Goal: Information Seeking & Learning: Learn about a topic

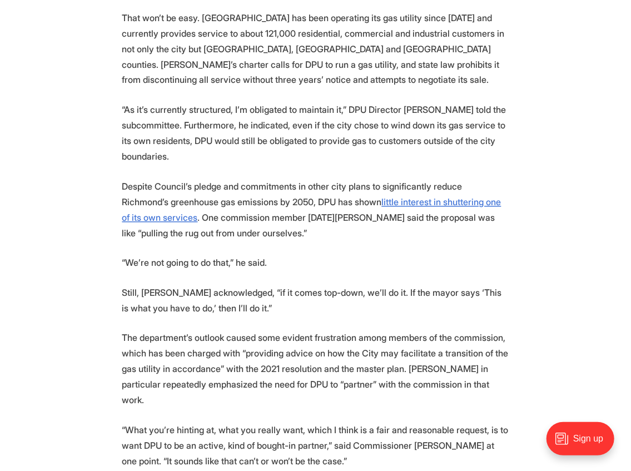
scroll to position [889, 0]
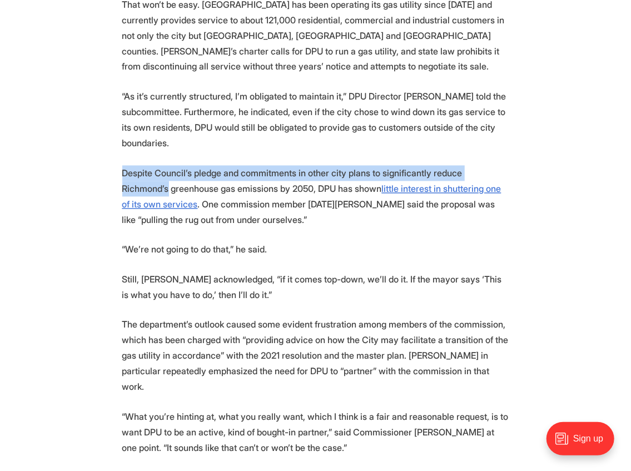
drag, startPoint x: 630, startPoint y: 138, endPoint x: 630, endPoint y: 146, distance: 8.3
drag, startPoint x: 172, startPoint y: 159, endPoint x: 397, endPoint y: 156, distance: 224.5
click at [397, 166] on p "Despite Council’s pledge and commitments in other city plans to significantly r…" at bounding box center [315, 197] width 387 height 62
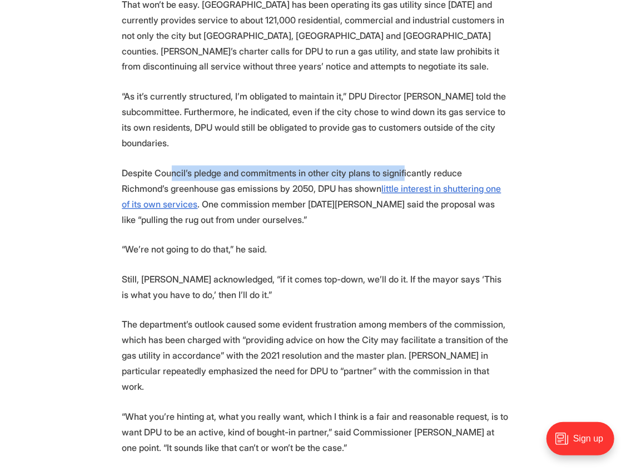
click at [397, 166] on p "Despite Council’s pledge and commitments in other city plans to significantly r…" at bounding box center [315, 197] width 387 height 62
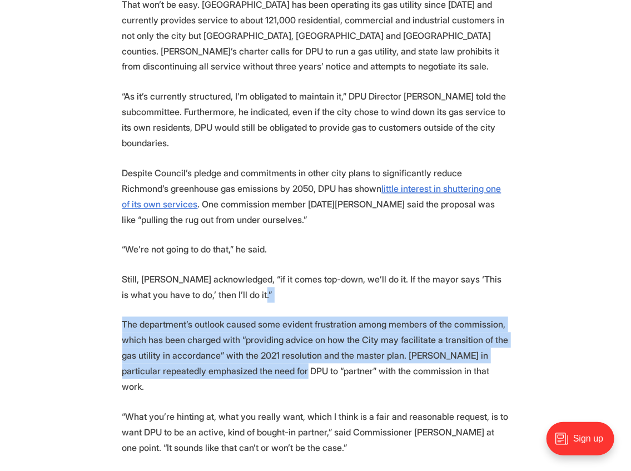
drag, startPoint x: 269, startPoint y: 279, endPoint x: 293, endPoint y: 363, distance: 87.4
click at [293, 363] on p "The department’s outlook caused some evident frustration among members of the c…" at bounding box center [315, 356] width 387 height 78
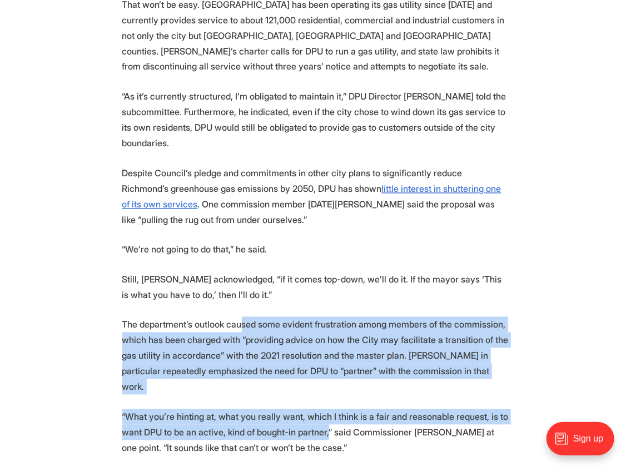
drag, startPoint x: 318, startPoint y: 394, endPoint x: 238, endPoint y: 308, distance: 118.3
click at [238, 317] on p "The department’s outlook caused some evident frustration among members of the c…" at bounding box center [315, 356] width 387 height 78
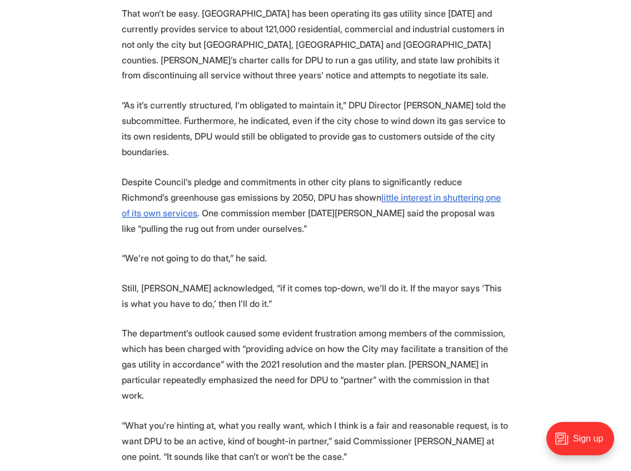
scroll to position [815, 0]
